Goal: Task Accomplishment & Management: Manage account settings

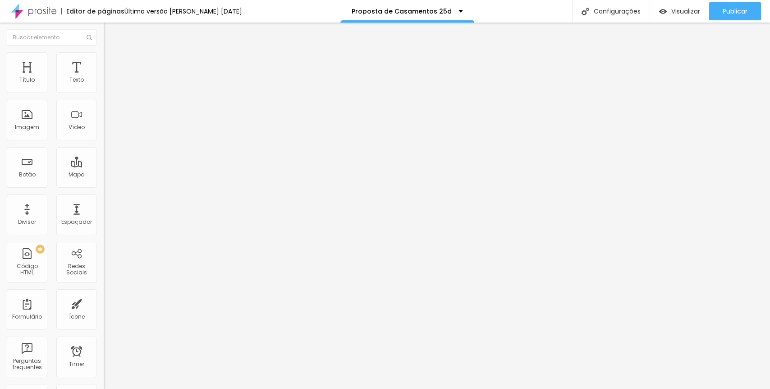
click at [109, 85] on input "1 de julho de 2025 às 00:00" at bounding box center [150, 80] width 82 height 9
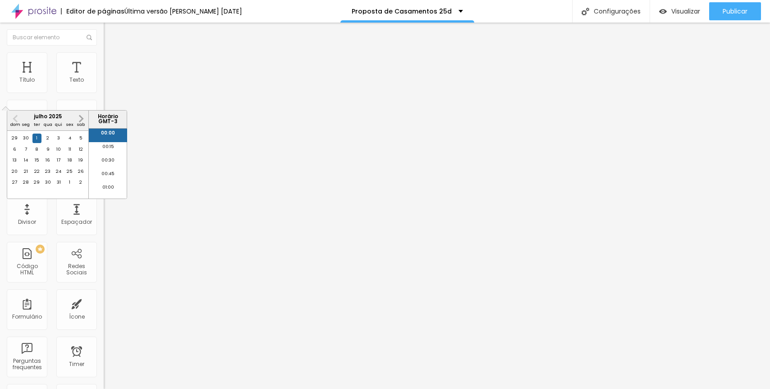
click at [80, 122] on button "Next Month" at bounding box center [81, 118] width 14 height 14
click at [36, 187] on div "30" at bounding box center [36, 182] width 9 height 9
type input "30 de setembro de 2025 às 00:00"
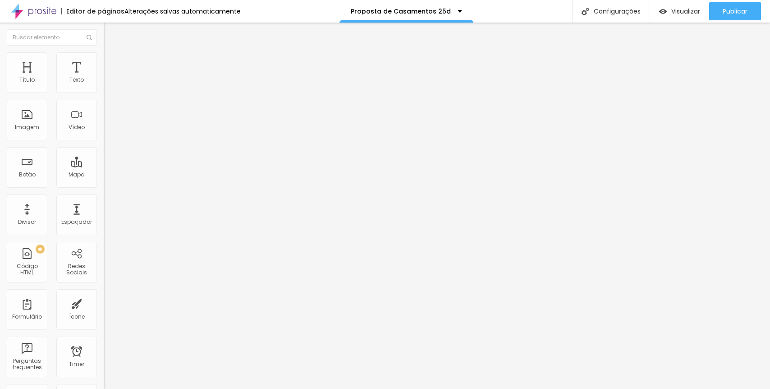
click at [109, 85] on input "1 de julho de 2025 às 00:00" at bounding box center [150, 80] width 82 height 9
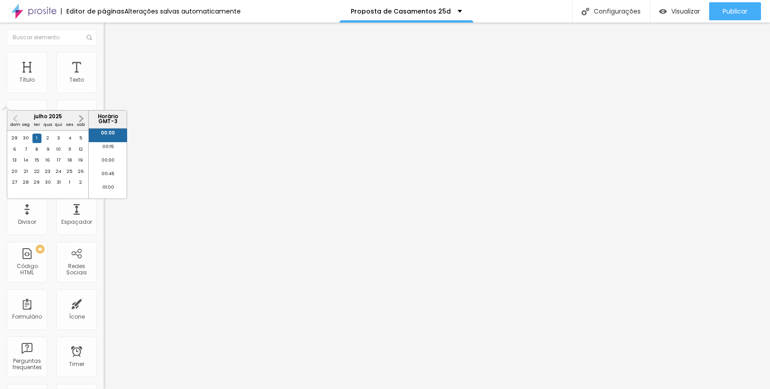
click at [81, 122] on button "Next Month" at bounding box center [81, 118] width 14 height 14
click at [37, 187] on div "30" at bounding box center [36, 182] width 9 height 9
type input "30 de setembro de 2025 às 00:00"
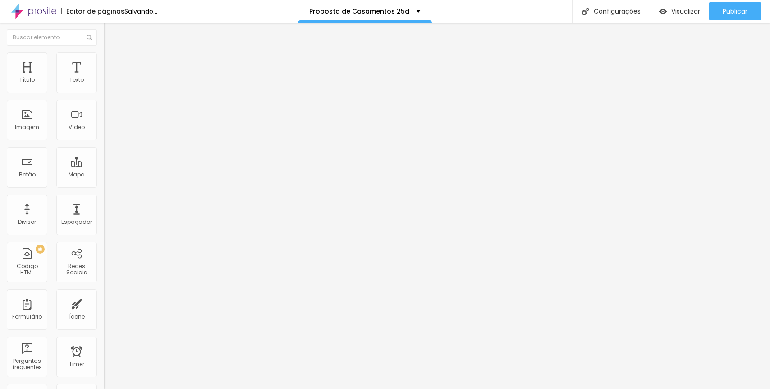
click at [109, 85] on input "1 de julho de 2025 às 00:00" at bounding box center [150, 80] width 82 height 9
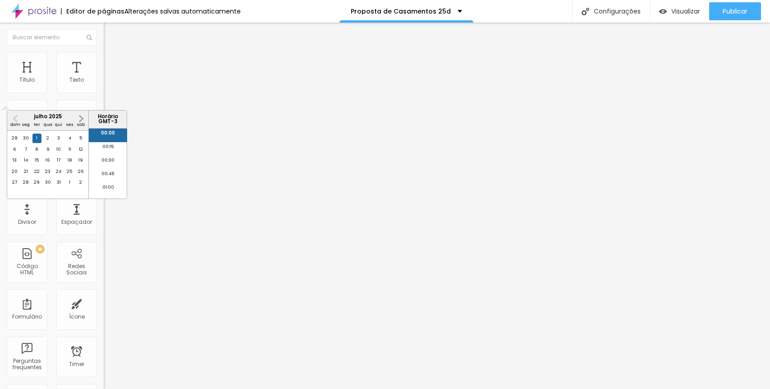
click at [80, 118] on span "Next Month" at bounding box center [80, 118] width 0 height 10
click at [37, 187] on div "30" at bounding box center [36, 182] width 9 height 9
type input "30 de setembro de 2025 às 00:00"
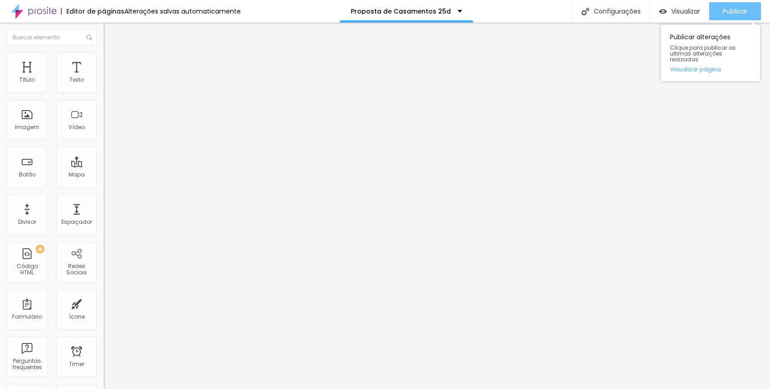
click at [737, 10] on span "Publicar" at bounding box center [735, 11] width 25 height 7
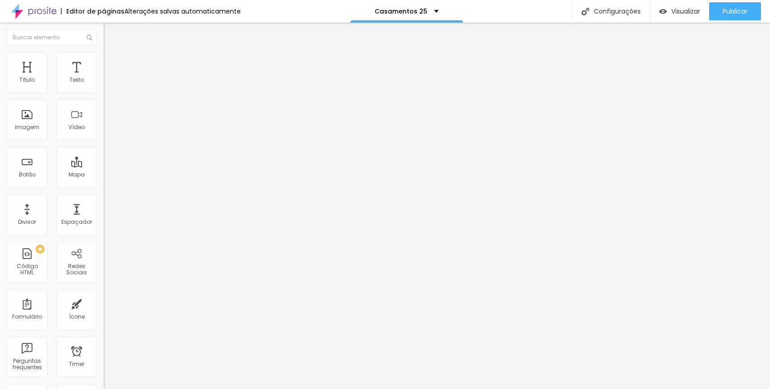
type input "83"
type input "124"
type input "130"
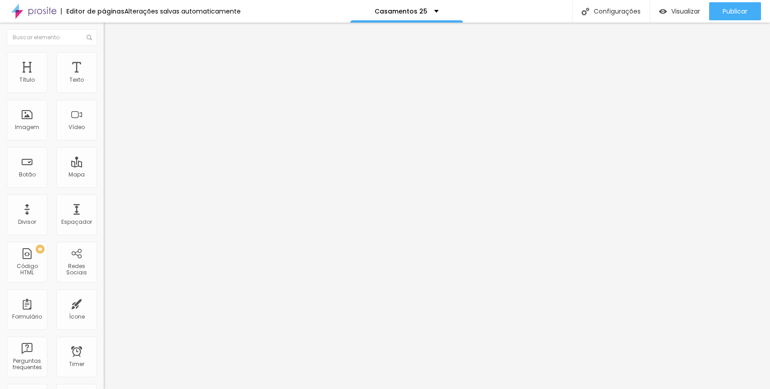
type input "130"
type input "135"
type input "141"
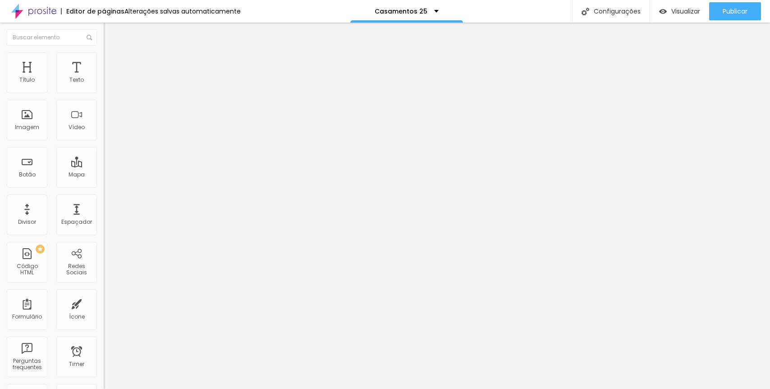
type input "144"
type input "146"
type input "149"
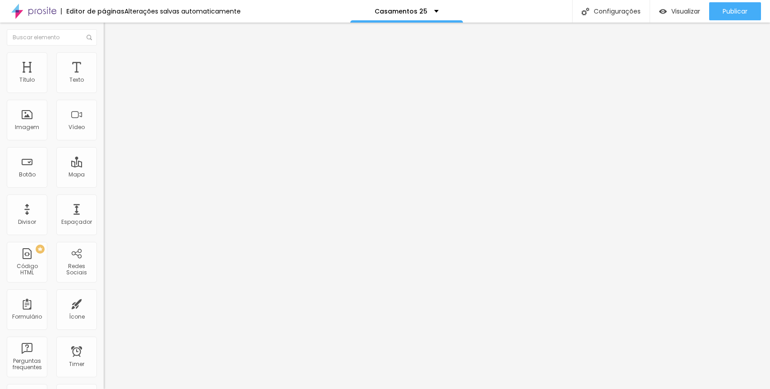
type input "149"
type input "150"
type input "152"
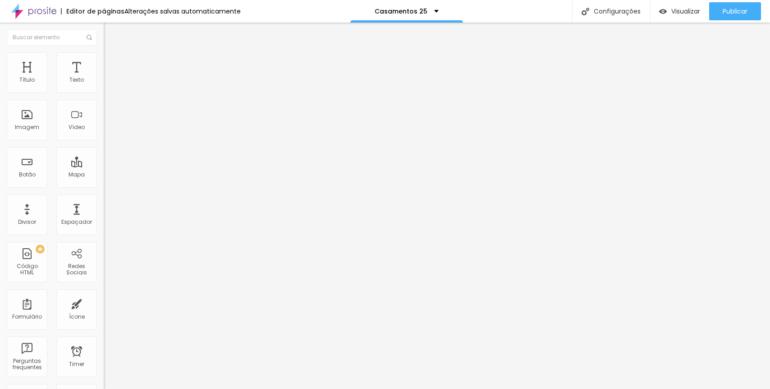
type input "153"
type input "155"
type input "156"
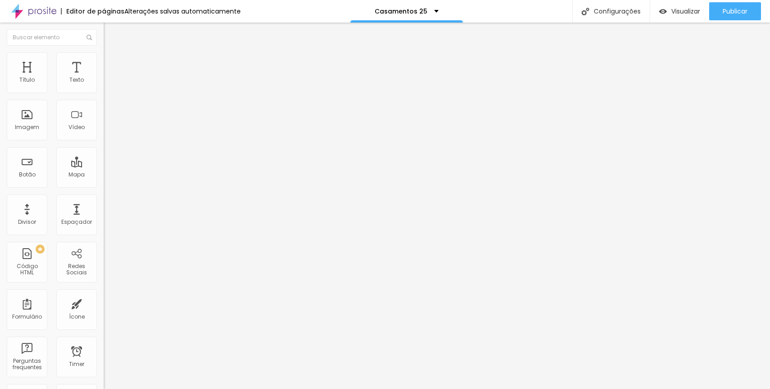
type input "156"
type input "157"
type input "158"
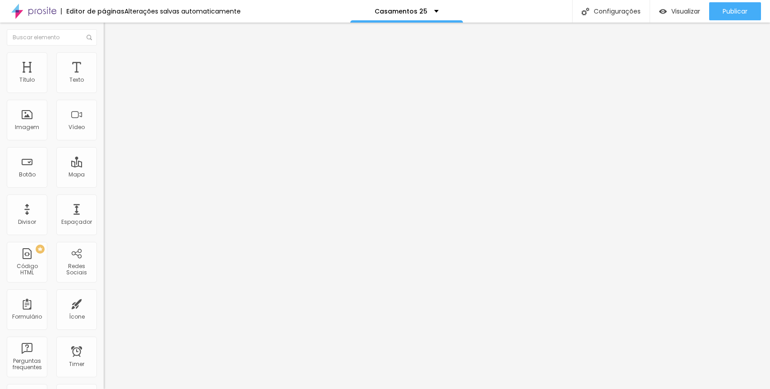
type input "159"
type input "160"
type input "163"
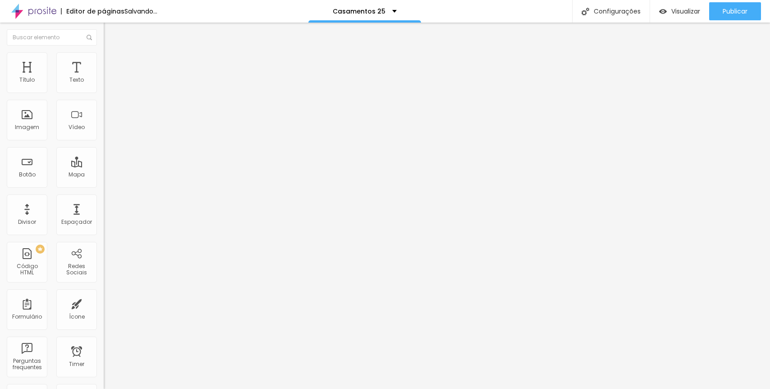
type input "163"
type input "164"
type input "167"
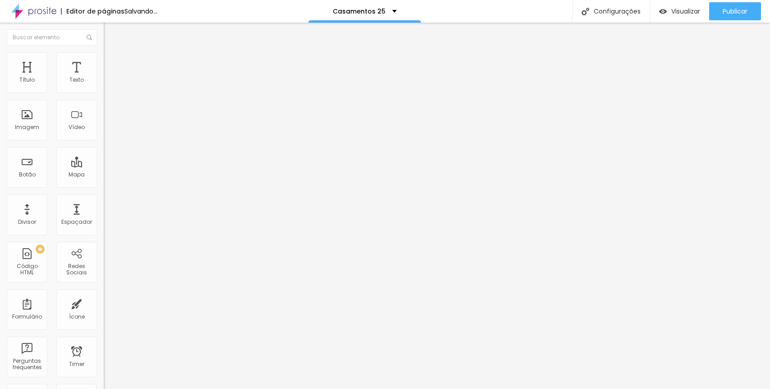
type input "170"
type input "169"
type input "168"
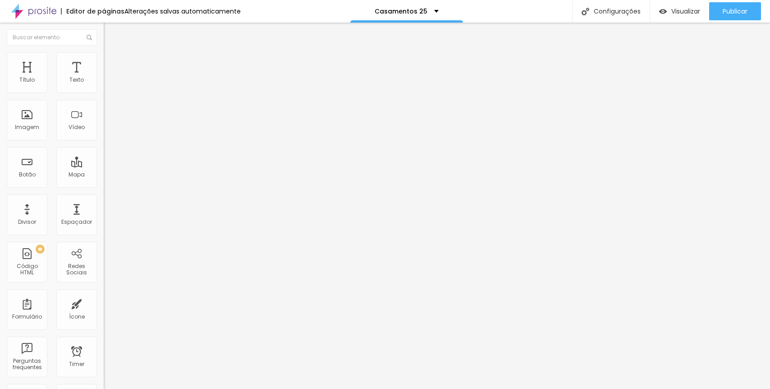
type input "168"
drag, startPoint x: 24, startPoint y: 87, endPoint x: 34, endPoint y: 88, distance: 9.5
type input "168"
click at [104, 166] on input "range" at bounding box center [133, 169] width 58 height 7
type input "86"
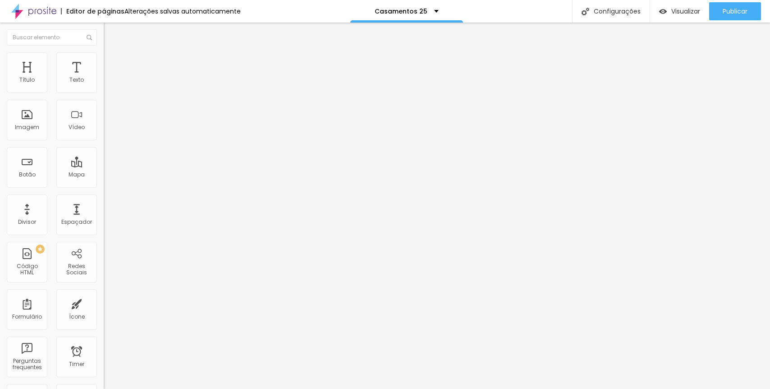
type input "86"
type input "117"
type input "122"
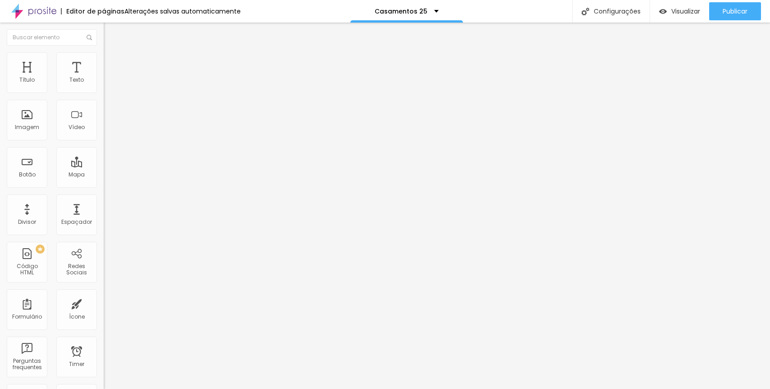
type input "126"
type input "127"
type input "128"
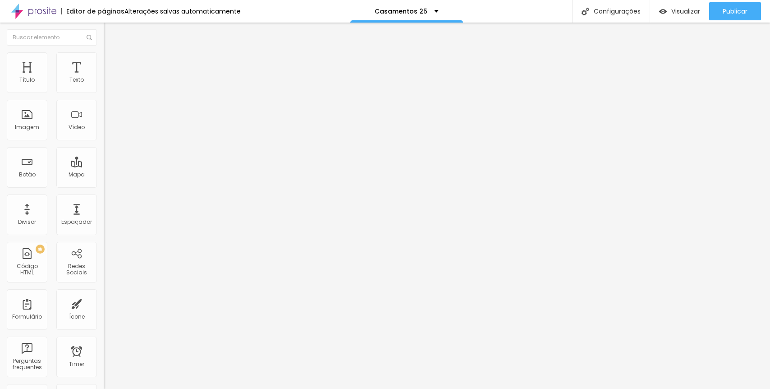
type input "128"
type input "133"
type input "135"
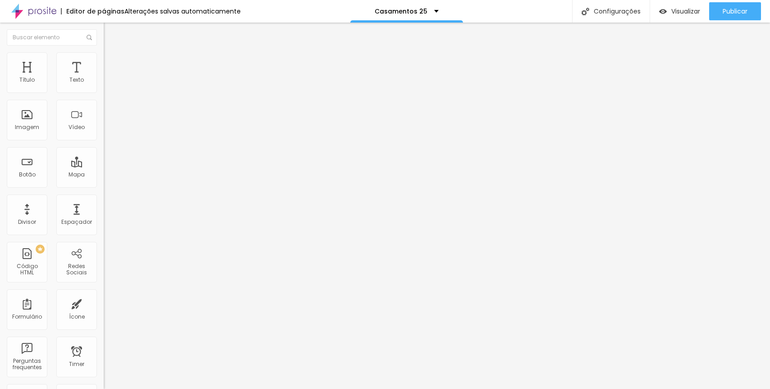
type input "136"
type input "137"
type input "139"
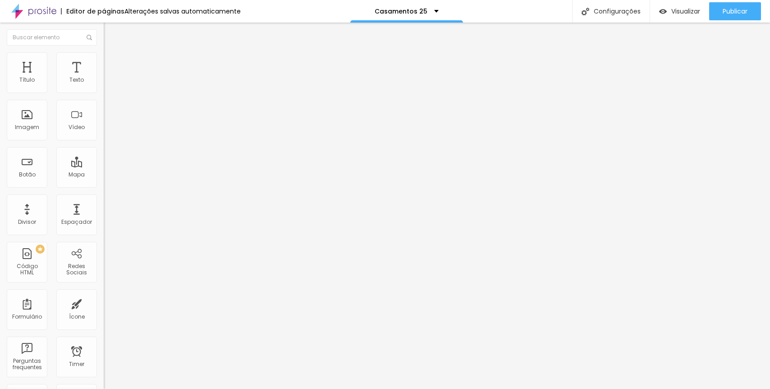
type input "139"
type input "140"
type input "142"
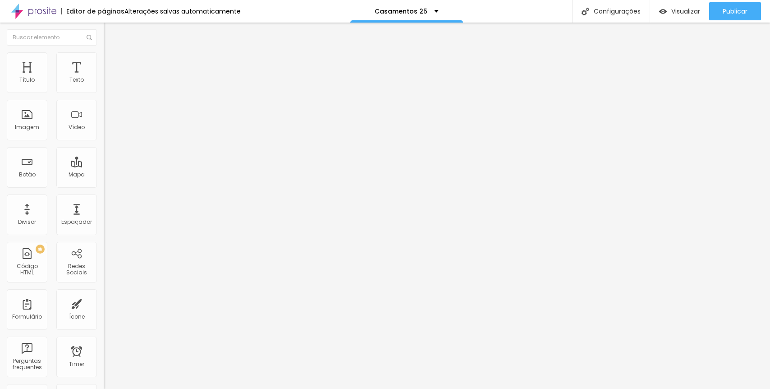
type input "143"
type input "144"
type input "145"
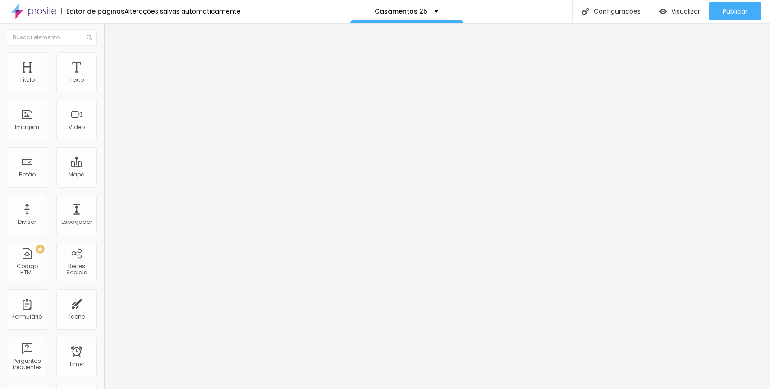
type input "145"
type input "147"
type input "149"
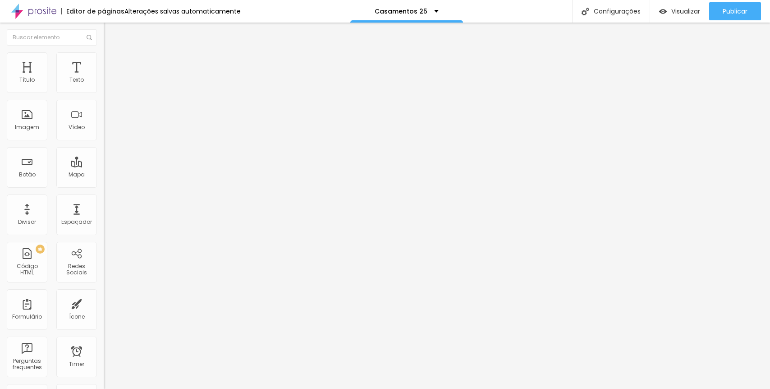
type input "150"
type input "151"
type input "154"
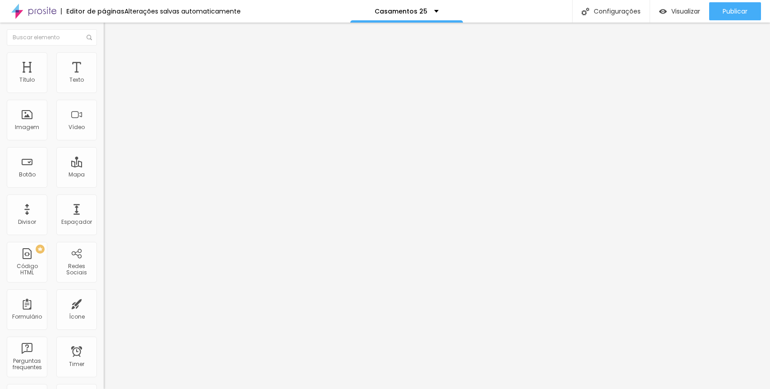
type input "154"
type input "155"
type input "156"
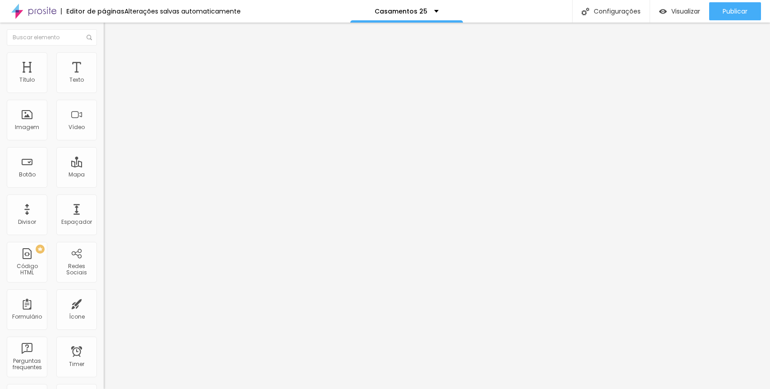
type input "158"
type input "159"
type input "161"
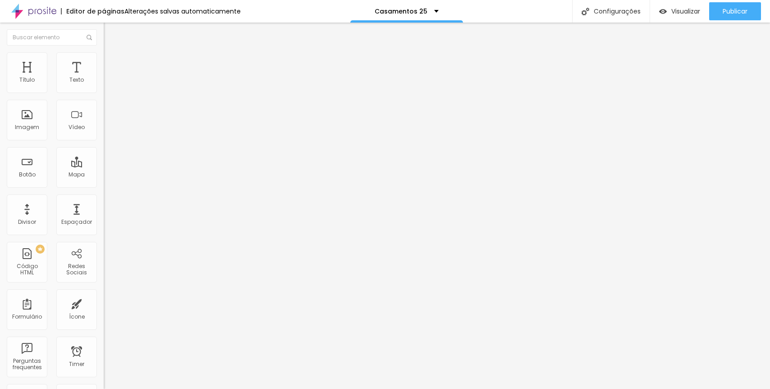
type input "161"
type input "162"
drag, startPoint x: 25, startPoint y: 88, endPoint x: 33, endPoint y: 88, distance: 8.1
type input "162"
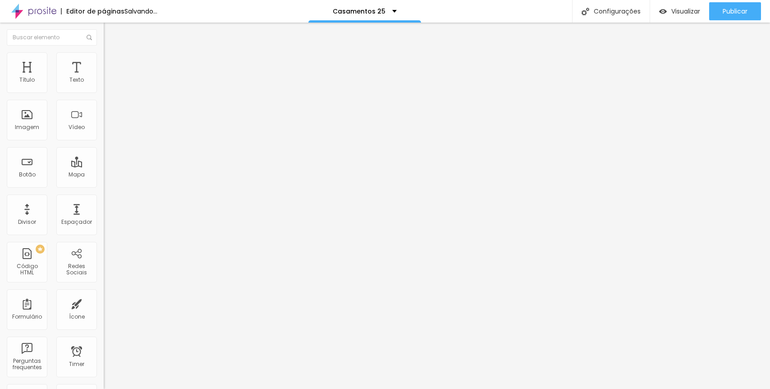
click at [104, 166] on input "range" at bounding box center [133, 169] width 58 height 7
click at [104, 37] on button "Editar Título" at bounding box center [156, 33] width 104 height 21
type input "70"
type input "86"
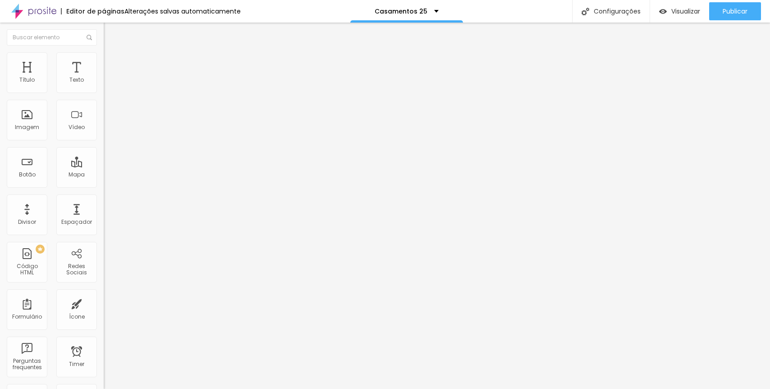
type input "86"
type input "131"
type input "134"
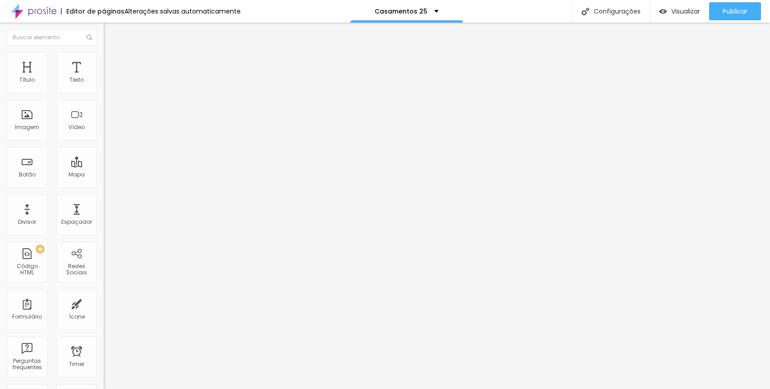
type input "137"
type input "143"
type input "145"
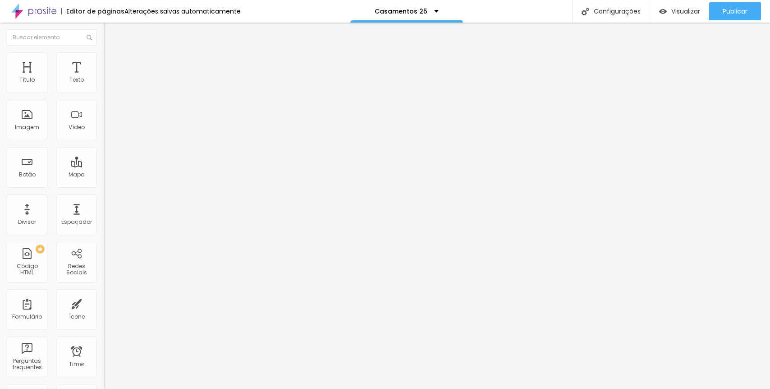
type input "145"
type input "147"
type input "149"
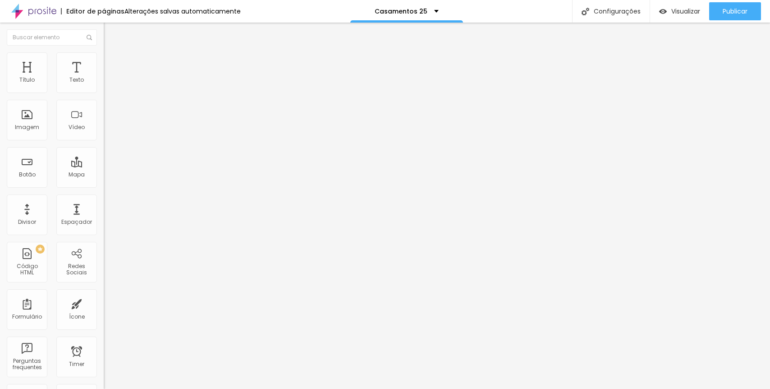
type input "152"
type input "154"
type input "155"
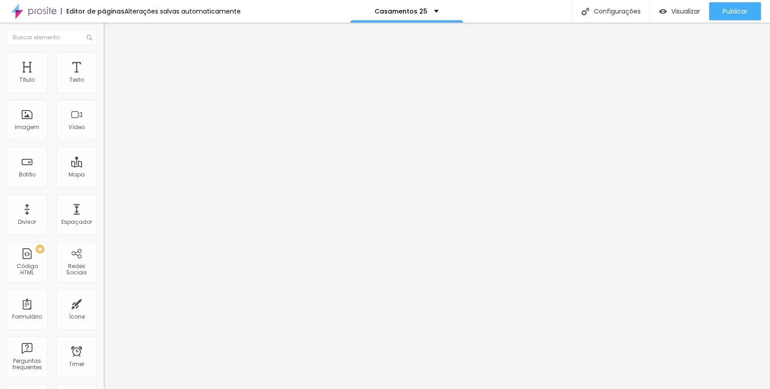
type input "155"
type input "156"
type input "157"
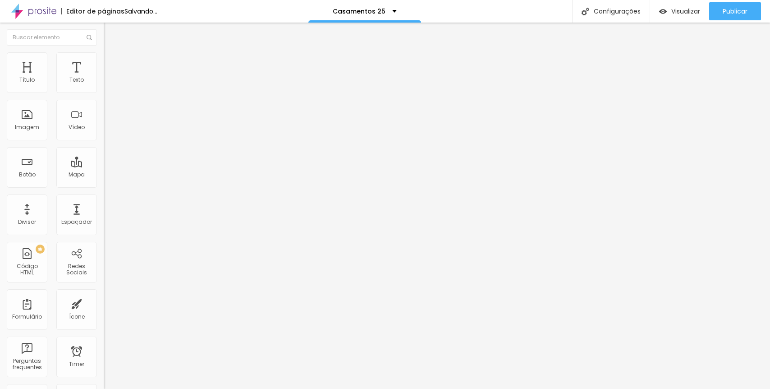
type input "156"
type input "151"
type input "149"
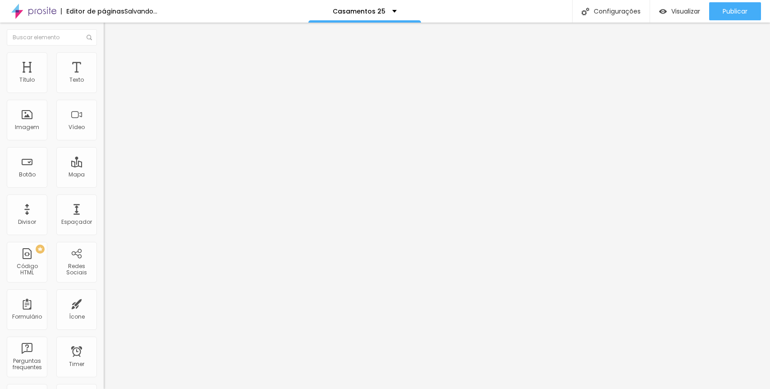
type input "149"
type input "148"
type input "146"
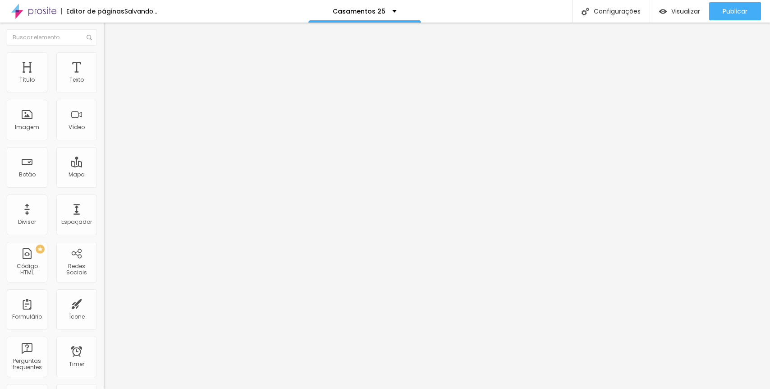
type input "145"
type input "144"
type input "141"
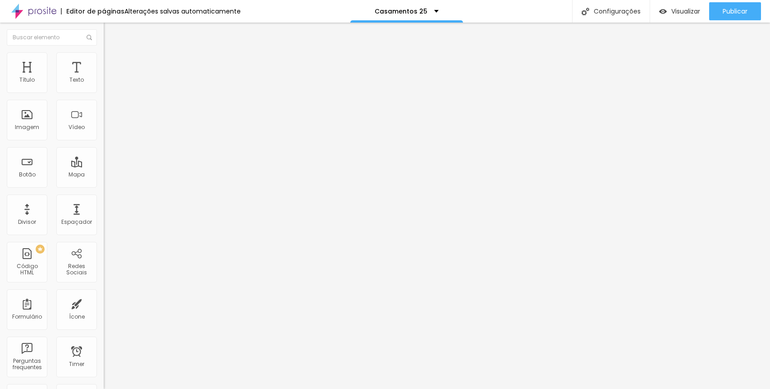
type input "141"
type input "139"
type input "136"
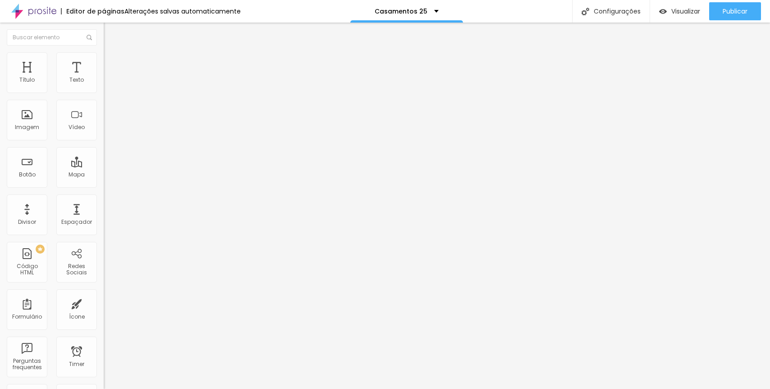
type input "134"
type input "138"
type input "141"
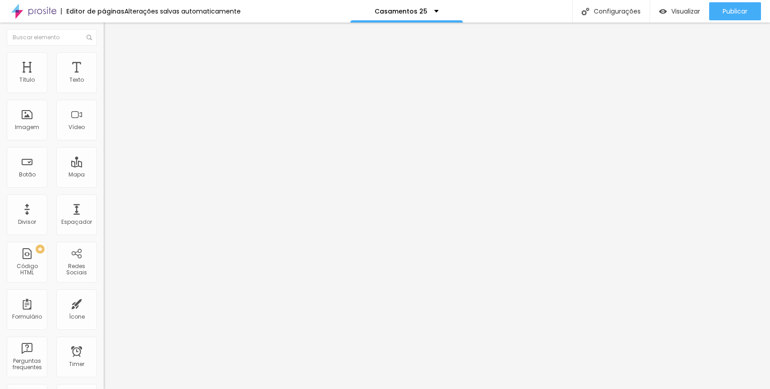
type input "141"
type input "144"
type input "145"
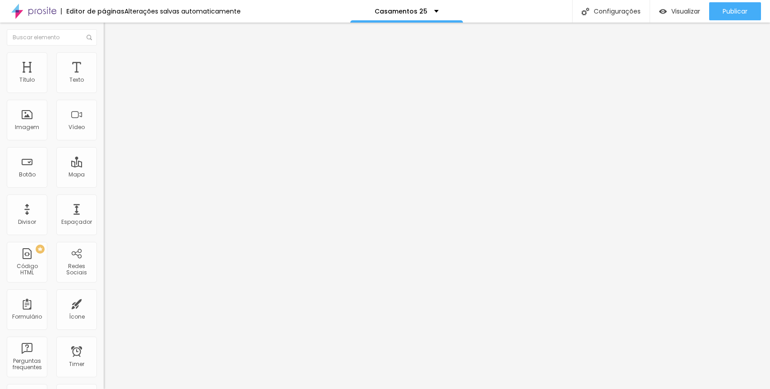
type input "147"
type input "149"
type input "156"
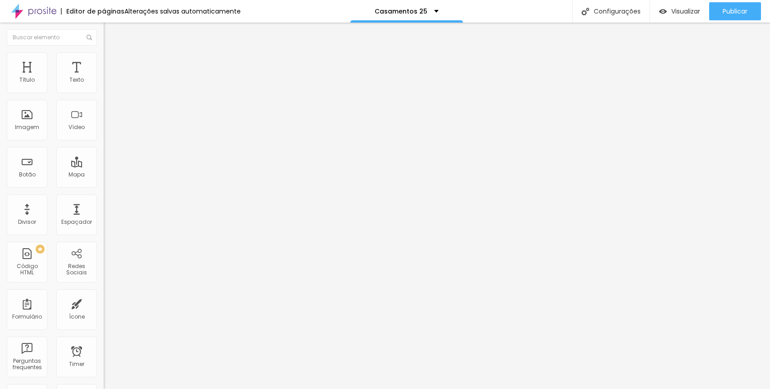
type input "156"
type input "160"
type input "162"
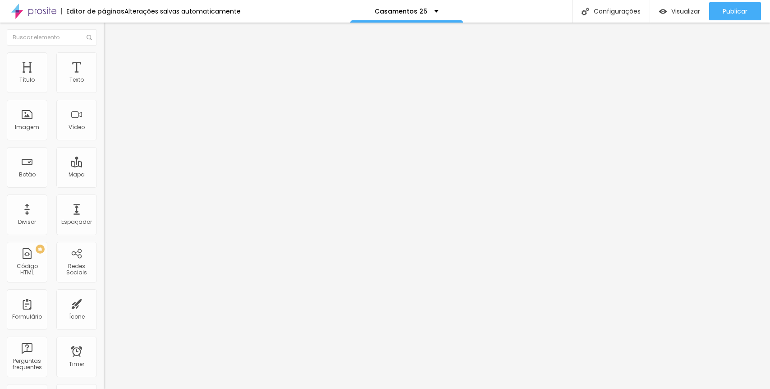
type input "163"
type input "164"
type input "165"
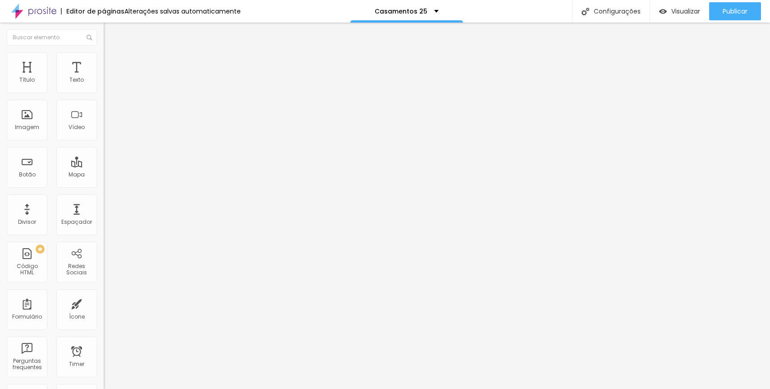
type input "165"
type input "166"
type input "165"
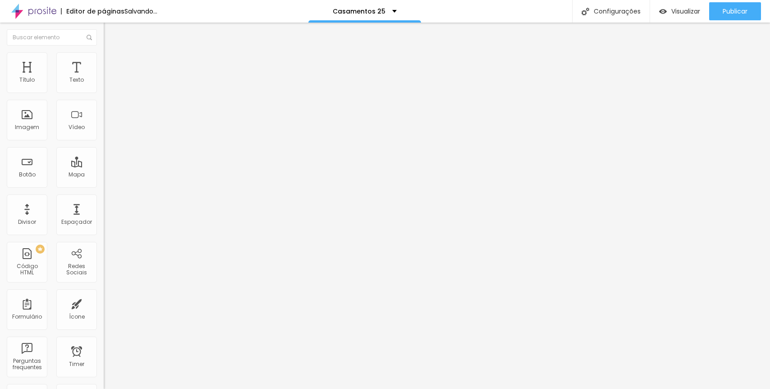
type input "162"
type input "160"
type input "158"
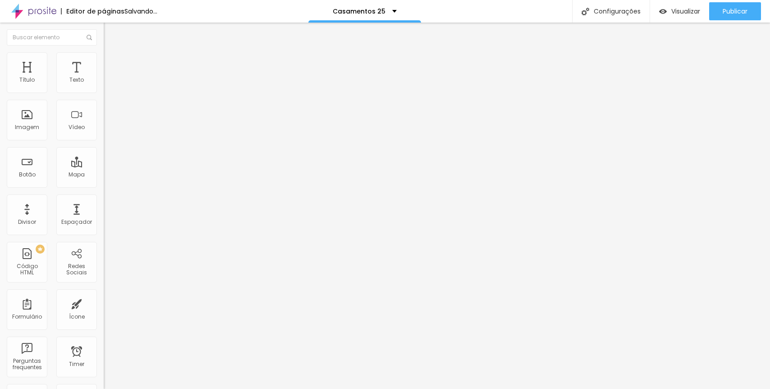
type input "158"
type input "160"
drag, startPoint x: 23, startPoint y: 87, endPoint x: 33, endPoint y: 87, distance: 9.9
type input "160"
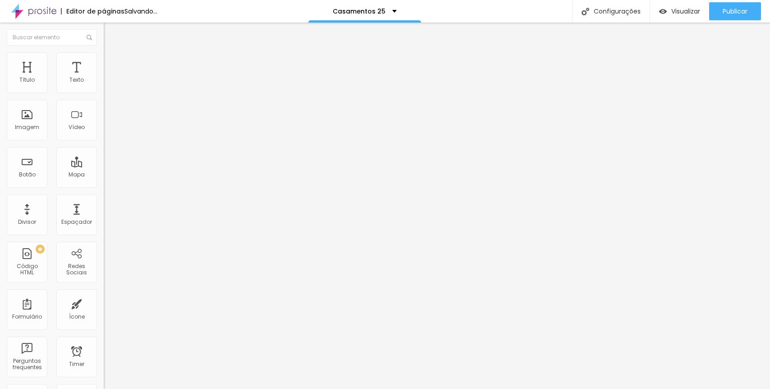
click at [104, 166] on input "range" at bounding box center [133, 169] width 58 height 7
type input "38"
type input "61"
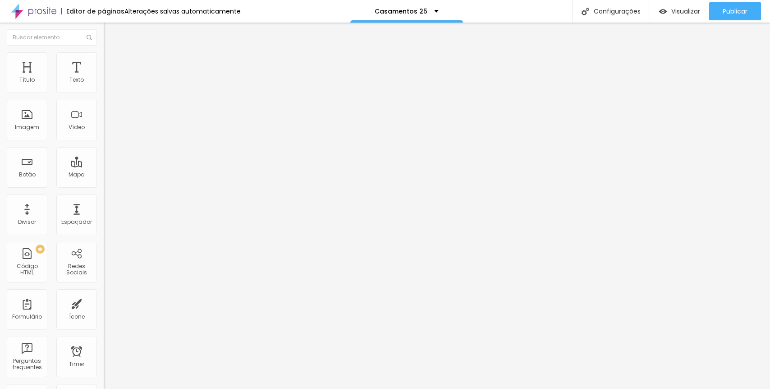
type input "66"
type input "67"
type input "69"
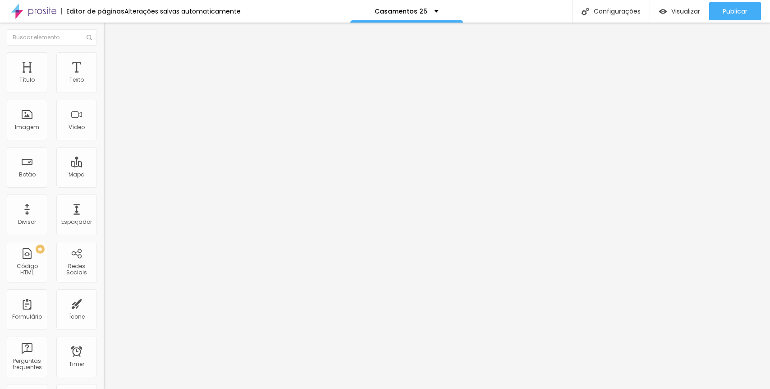
type input "69"
type input "70"
drag, startPoint x: 21, startPoint y: 87, endPoint x: 26, endPoint y: 87, distance: 5.0
click at [104, 166] on input "range" at bounding box center [133, 169] width 58 height 7
drag, startPoint x: 27, startPoint y: 88, endPoint x: 33, endPoint y: 90, distance: 6.1
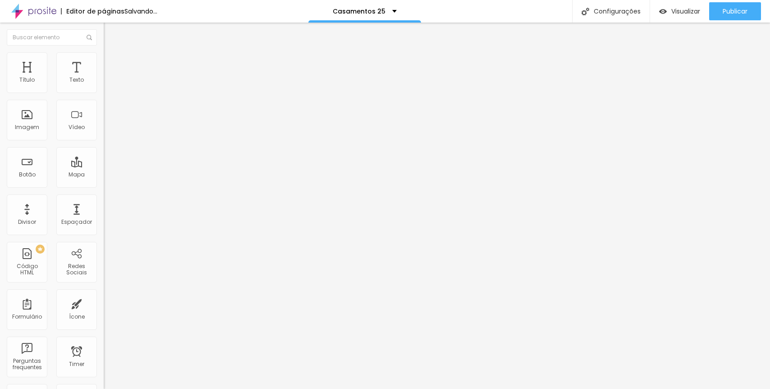
click at [104, 166] on input "range" at bounding box center [133, 169] width 58 height 7
drag, startPoint x: 28, startPoint y: 90, endPoint x: 32, endPoint y: 92, distance: 5.3
click at [104, 166] on input "range" at bounding box center [133, 169] width 58 height 7
click at [104, 58] on img at bounding box center [108, 56] width 8 height 8
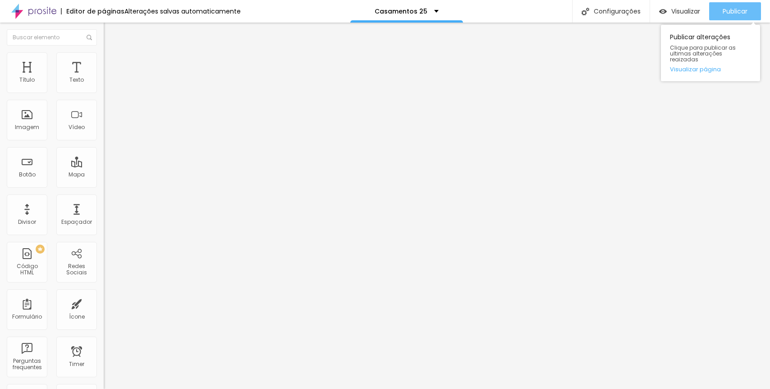
click at [731, 8] on span "Publicar" at bounding box center [735, 11] width 25 height 7
click at [732, 9] on span "Publicar" at bounding box center [735, 11] width 25 height 7
click at [735, 8] on span "Publicar" at bounding box center [735, 11] width 25 height 7
type input "33"
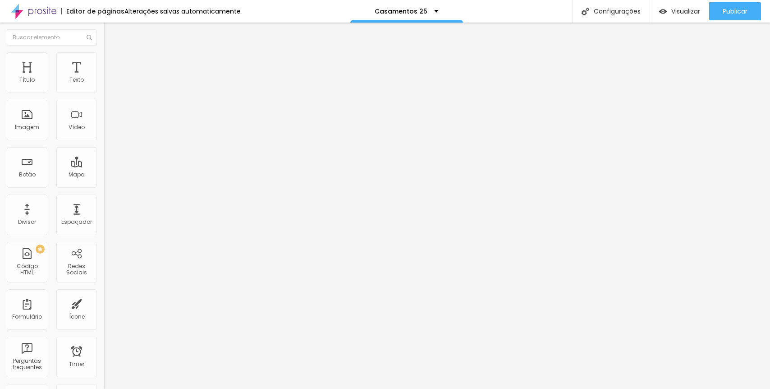
type input "76"
type input "77"
type input "79"
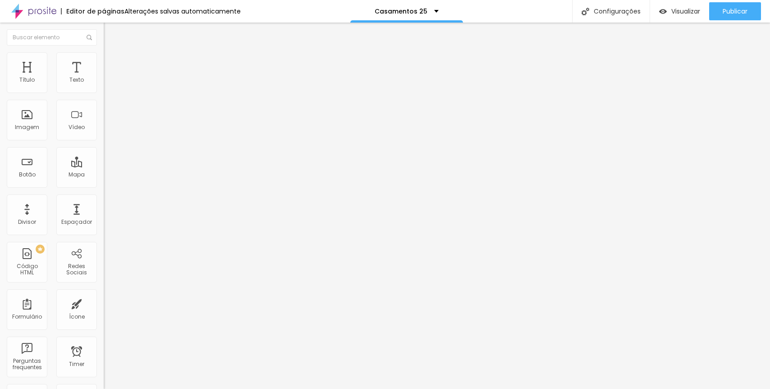
type input "79"
type input "80"
type input "82"
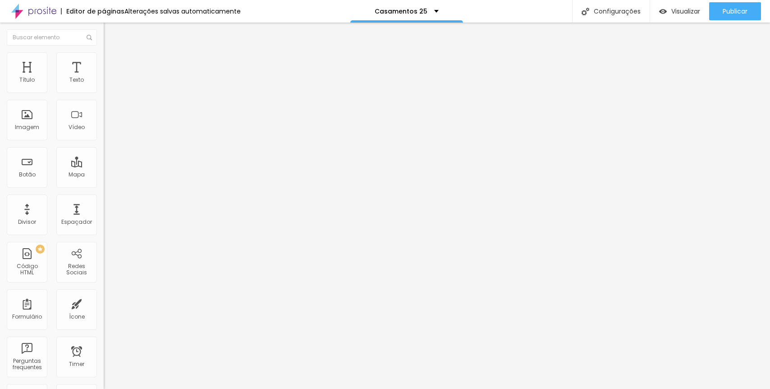
type input "84"
type input "85"
type input "86"
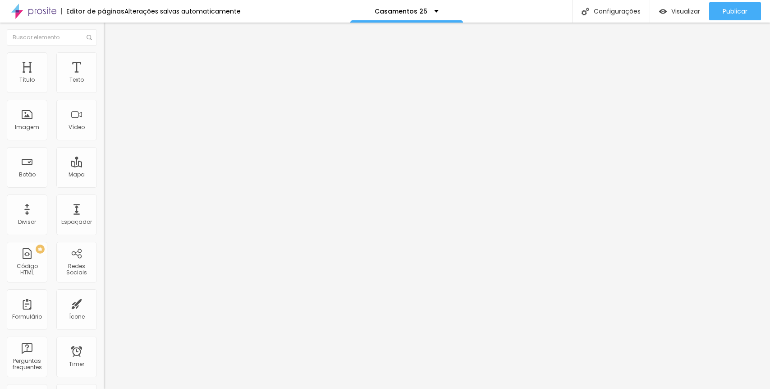
type input "86"
type input "87"
type input "89"
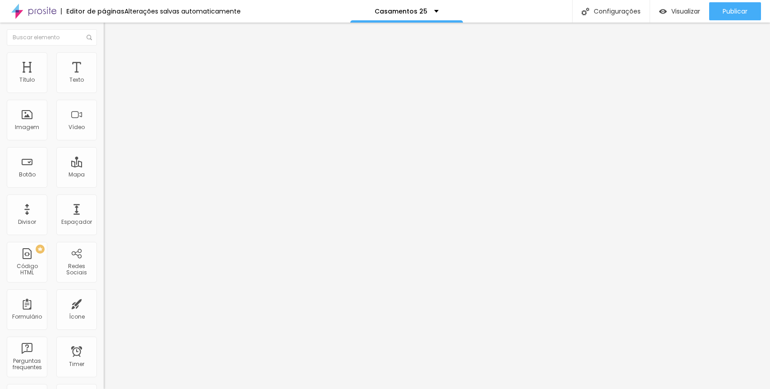
type input "91"
type input "93"
type input "95"
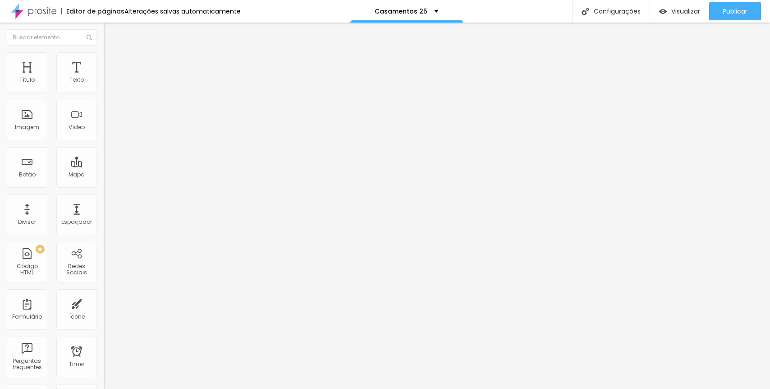
type input "95"
type input "98"
type input "100"
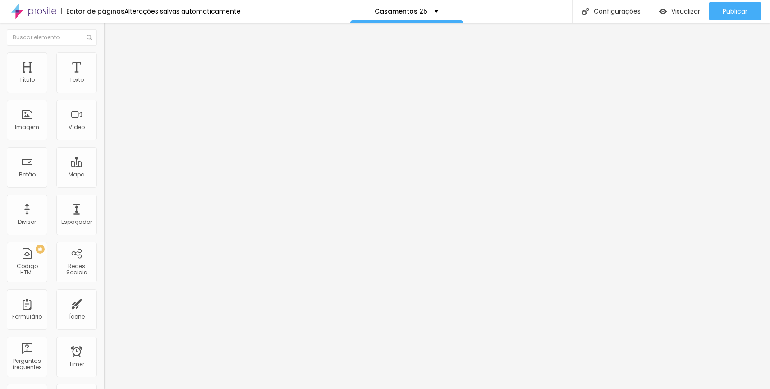
type input "102"
type input "103"
type input "104"
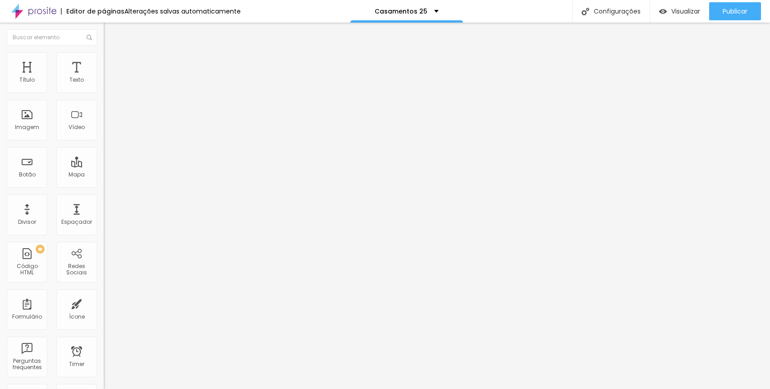
type input "104"
type input "105"
type input "102"
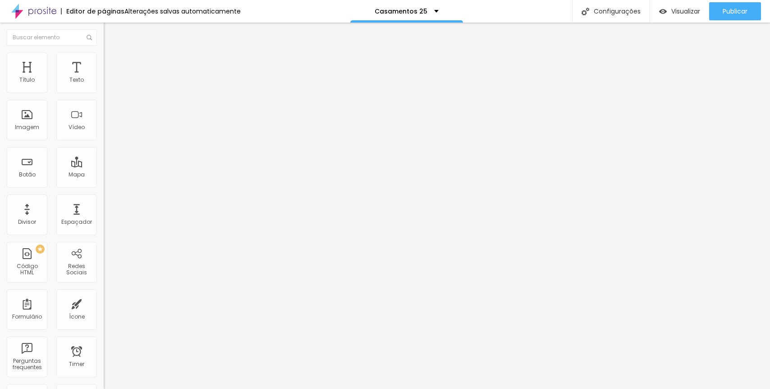
type input "100"
type input "99"
type input "97"
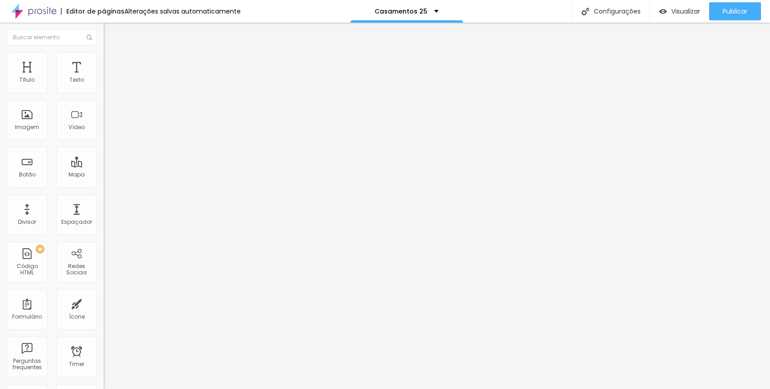
type input "97"
type input "96"
type input "95"
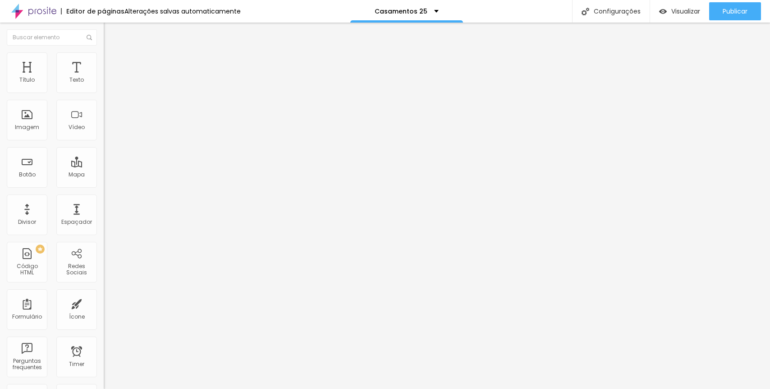
type input "96"
type input "99"
type input "100"
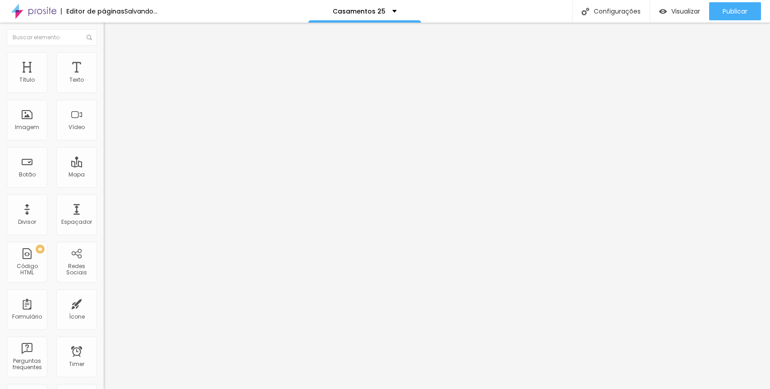
type input "100"
drag, startPoint x: 21, startPoint y: 89, endPoint x: 28, endPoint y: 90, distance: 7.3
type input "100"
click at [104, 166] on input "range" at bounding box center [133, 169] width 58 height 7
type input "60"
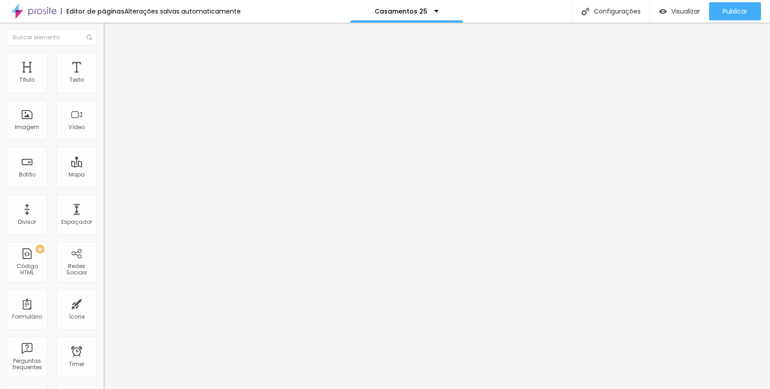
type input "60"
type input "78"
type input "80"
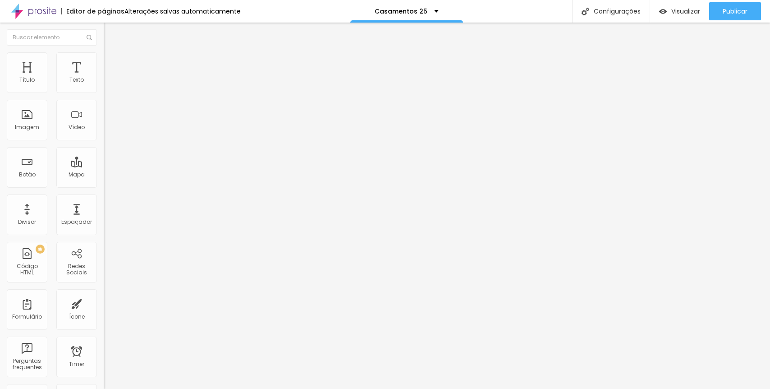
type input "81"
type input "82"
type input "84"
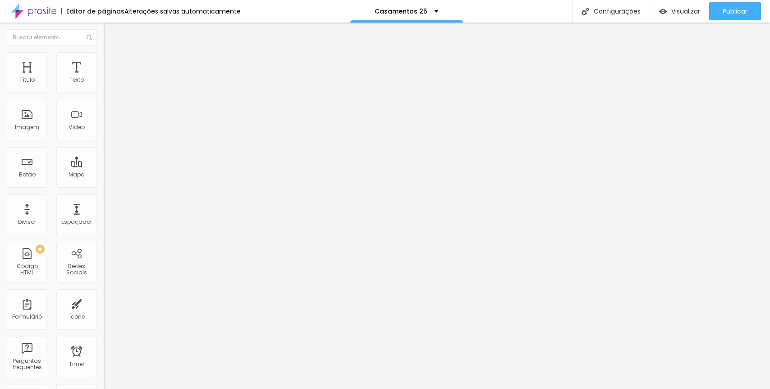
type input "84"
type input "86"
type input "90"
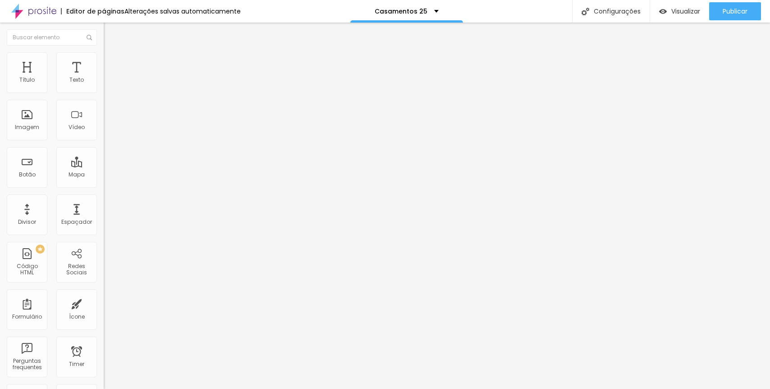
type input "92"
type input "94"
type input "96"
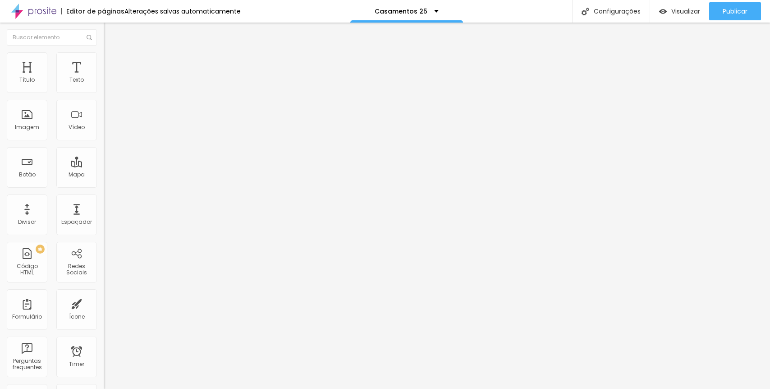
type input "96"
type input "98"
type input "100"
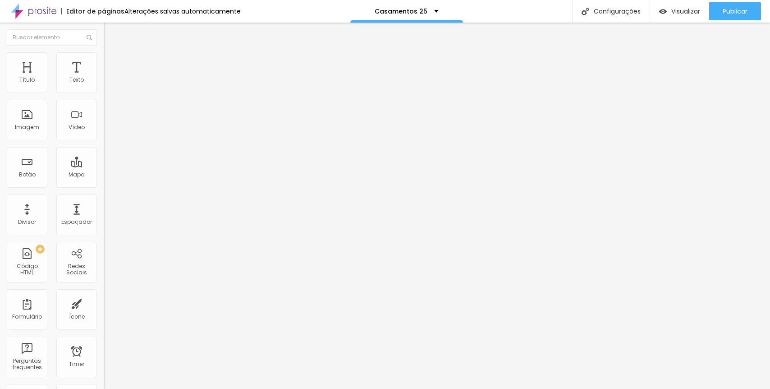
type input "101"
type input "102"
type input "104"
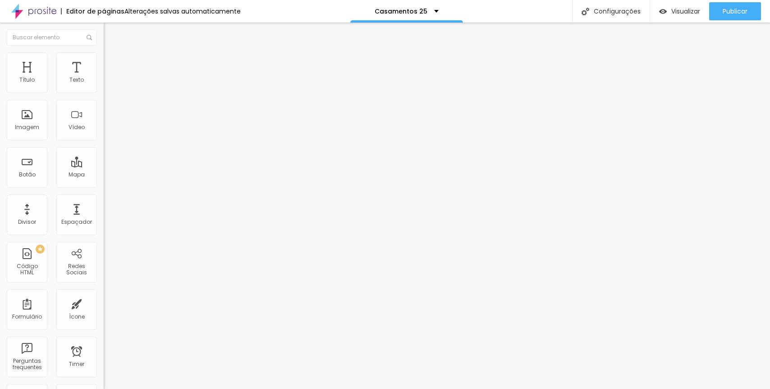
type input "104"
type input "105"
type input "107"
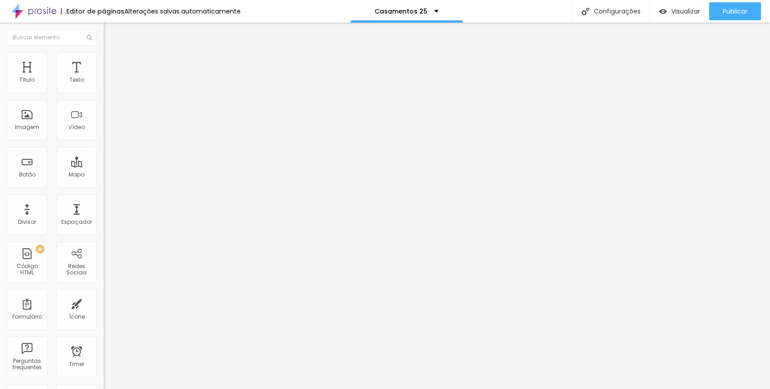
type input "108"
type input "109"
type input "110"
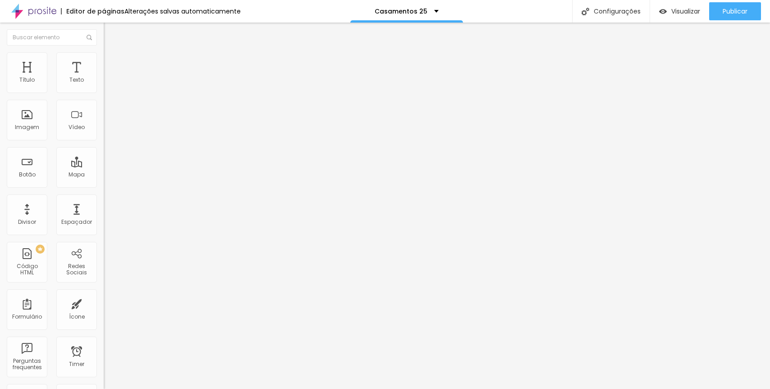
type input "110"
type input "111"
type input "112"
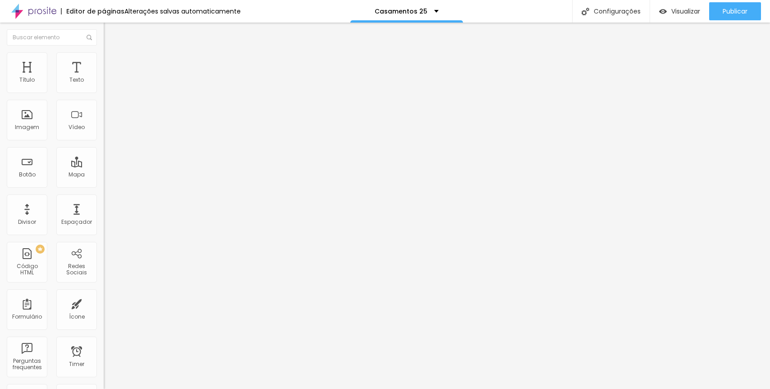
type input "110"
type input "109"
type input "108"
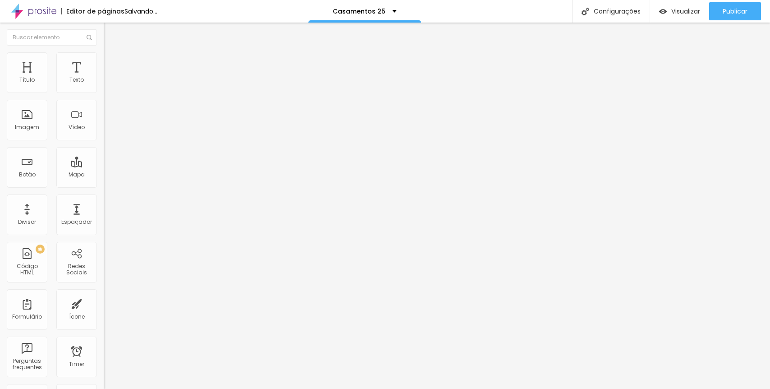
type input "108"
type input "107"
type input "105"
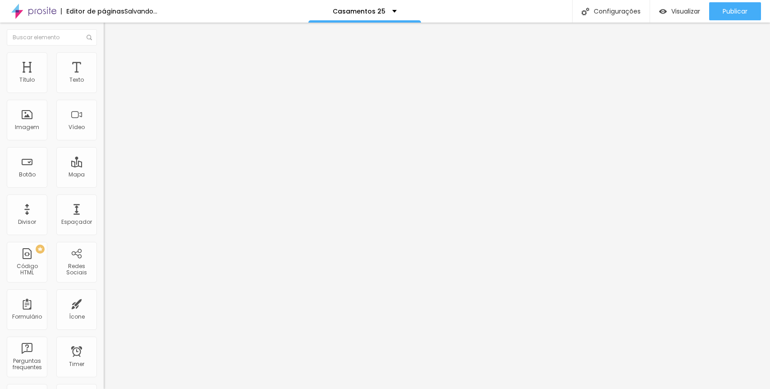
type input "104"
type input "103"
type input "101"
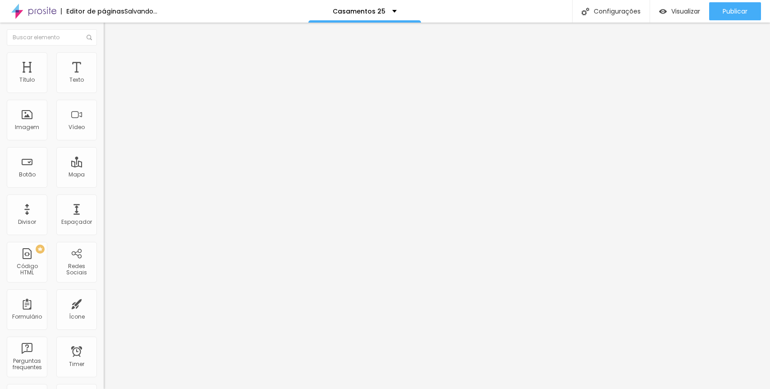
type input "101"
type input "99"
type input "100"
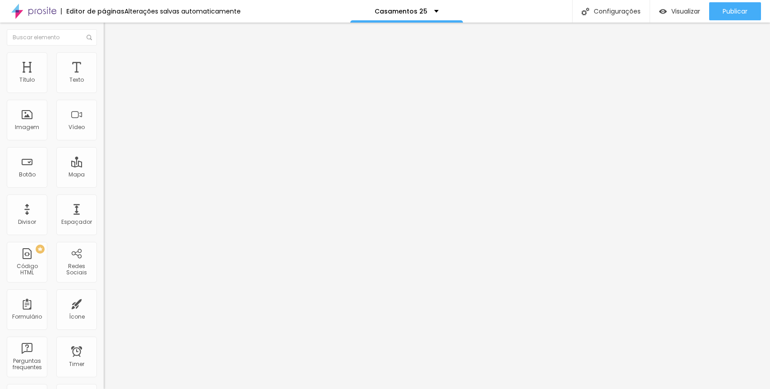
type input "101"
drag, startPoint x: 21, startPoint y: 88, endPoint x: 28, endPoint y: 90, distance: 7.4
type input "101"
click at [104, 166] on input "range" at bounding box center [133, 169] width 58 height 7
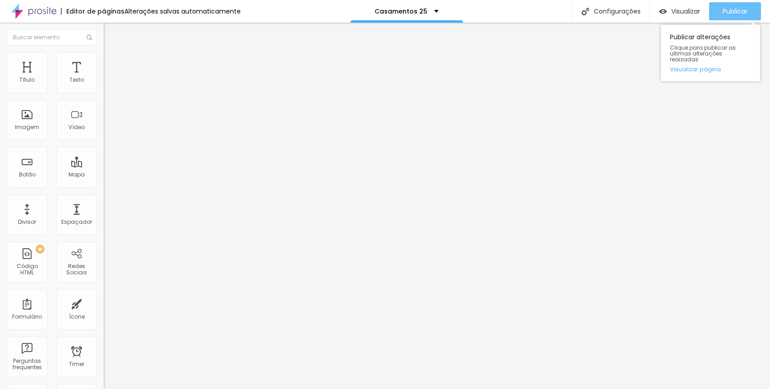
click at [737, 8] on span "Publicar" at bounding box center [735, 11] width 25 height 7
